Goal: Go to known website: Go to known website

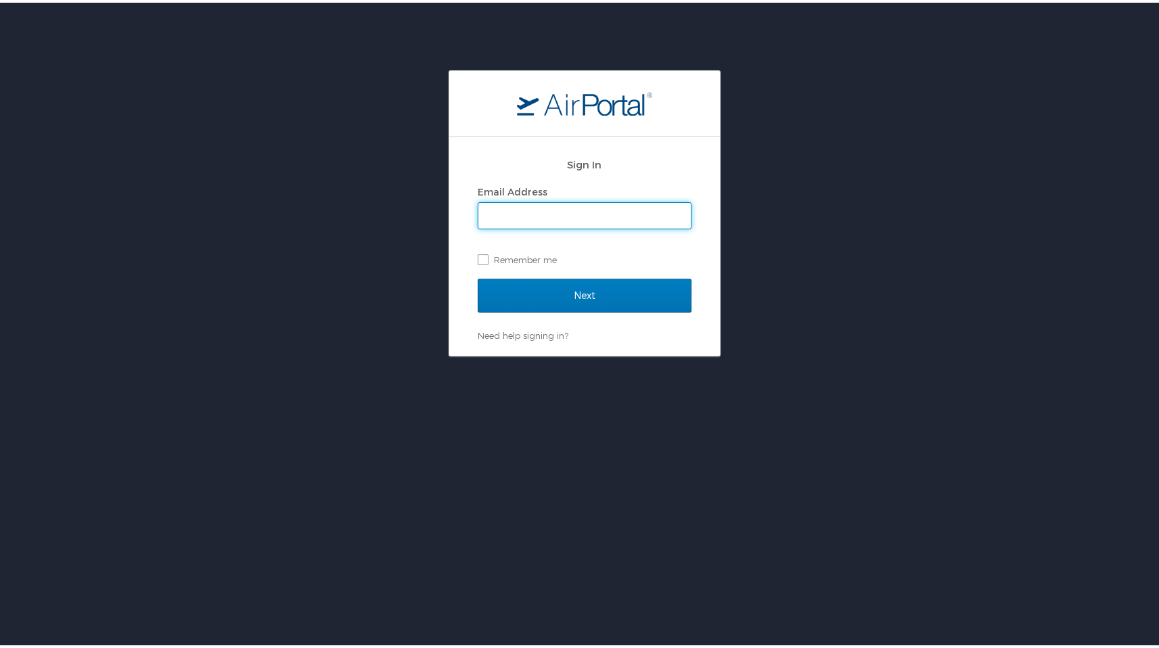
click at [577, 225] on input "Email Address" at bounding box center [585, 213] width 213 height 26
type input "dtakata@latech.edu"
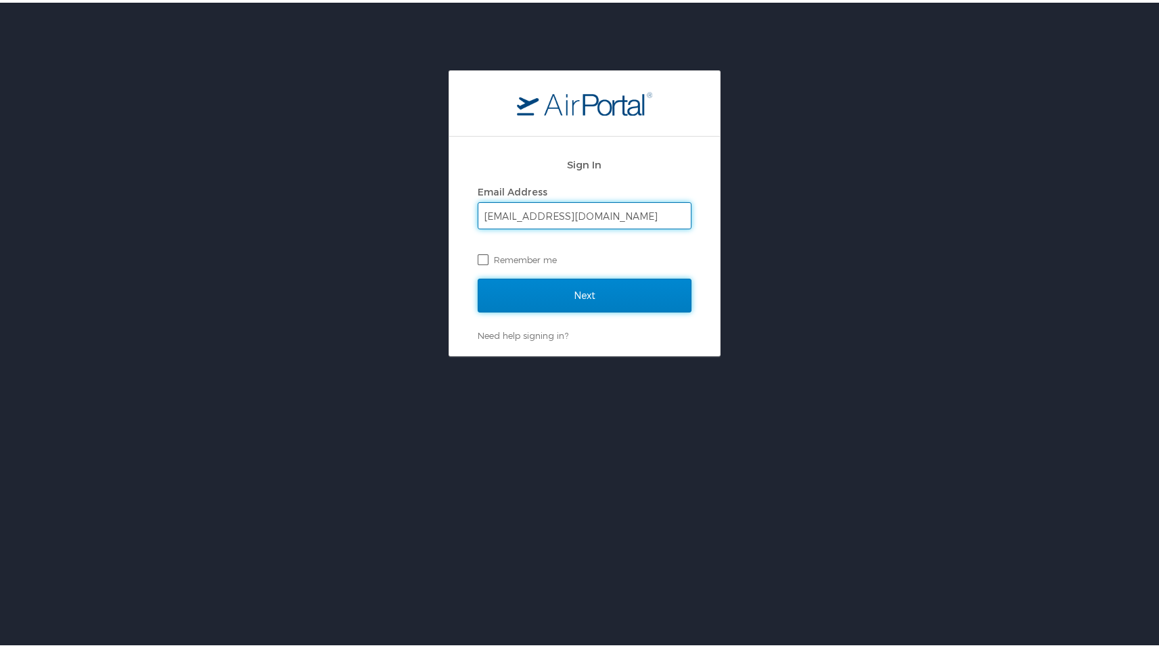
click at [594, 290] on input "Next" at bounding box center [585, 293] width 214 height 34
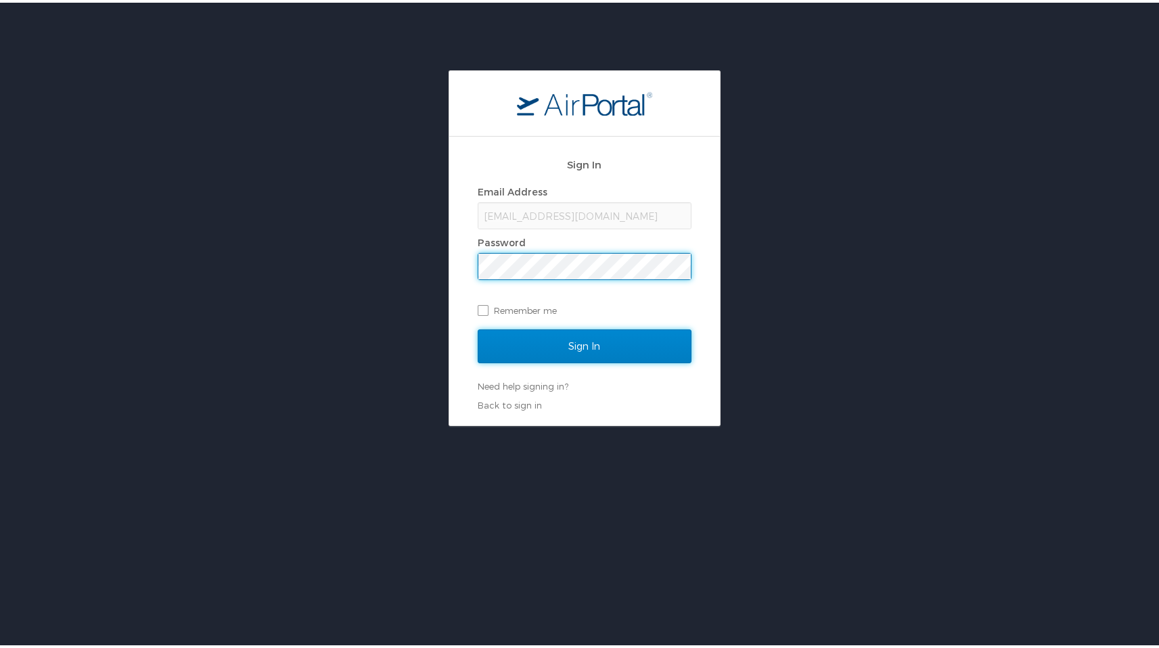
click at [585, 341] on input "Sign In" at bounding box center [585, 344] width 214 height 34
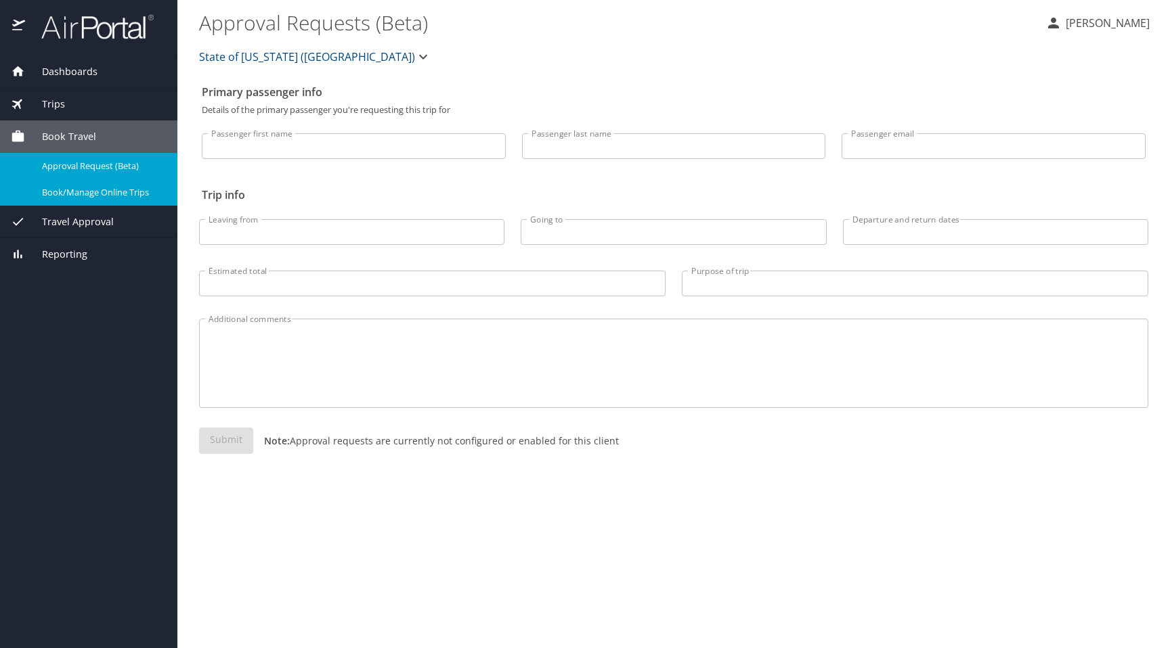
click at [87, 194] on span "Book/Manage Online Trips" at bounding box center [101, 192] width 119 height 13
